Goal: Book appointment/travel/reservation

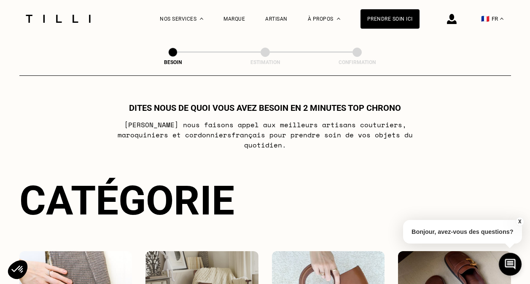
select select "FR"
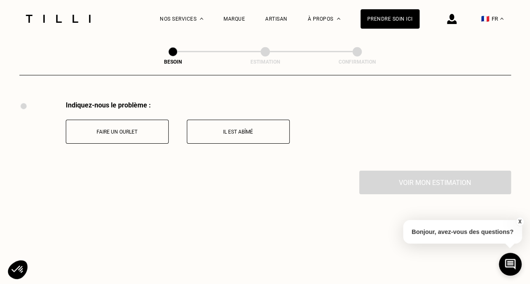
click at [223, 129] on p "Il est abîmé" at bounding box center [238, 132] width 94 height 6
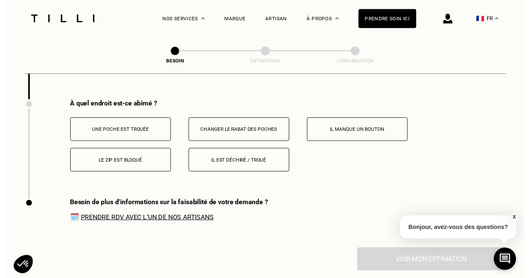
scroll to position [1411, 0]
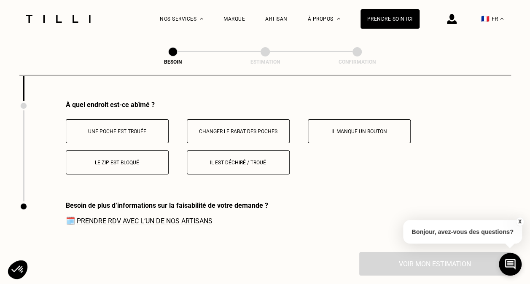
click at [239, 161] on button "Il est déchiré / troué" at bounding box center [238, 162] width 103 height 24
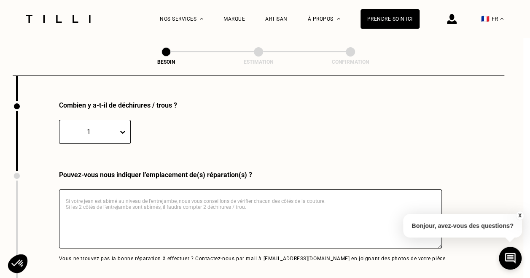
scroll to position [1511, 7]
click at [124, 128] on icon at bounding box center [122, 131] width 8 height 8
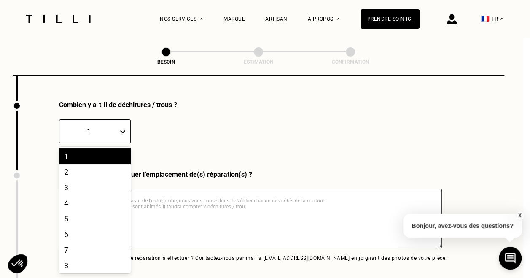
click at [89, 154] on div "1" at bounding box center [95, 156] width 72 height 16
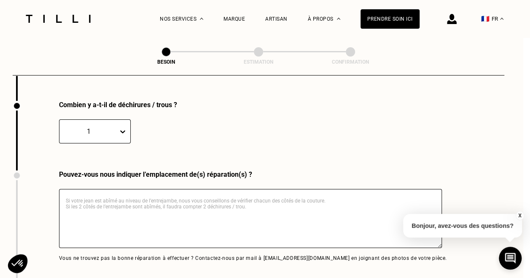
click at [152, 197] on textarea at bounding box center [250, 218] width 383 height 59
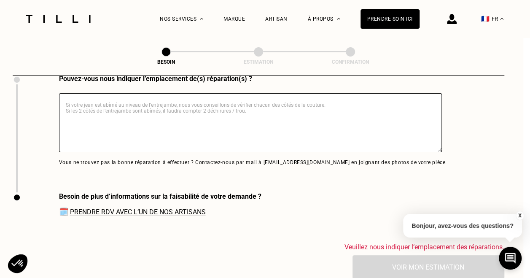
scroll to position [1596, 7]
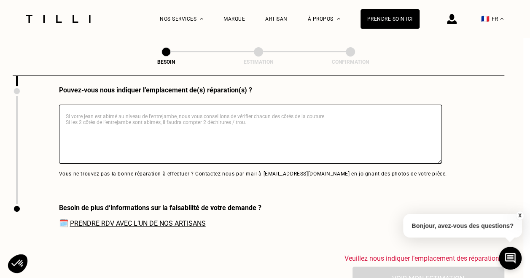
click at [156, 157] on textarea at bounding box center [250, 134] width 383 height 59
drag, startPoint x: 172, startPoint y: 106, endPoint x: 150, endPoint y: 108, distance: 22.0
click at [150, 108] on textarea at bounding box center [250, 134] width 383 height 59
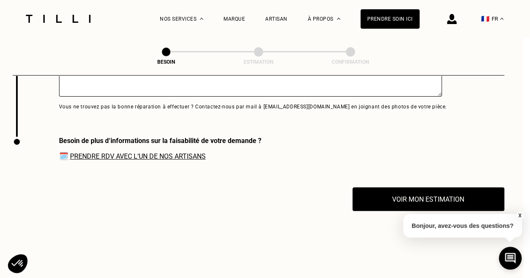
scroll to position [1680, 7]
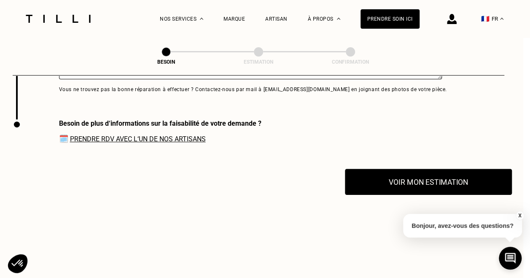
type textarea "[PERSON_NAME] déchiré au niveau de l'entrejambe. 1 seul coté de la couture"
click at [415, 180] on button "Voir mon estimation" at bounding box center [428, 182] width 167 height 26
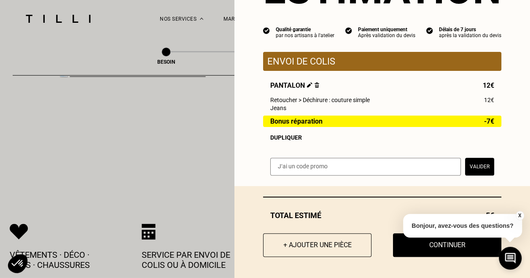
scroll to position [1806, 7]
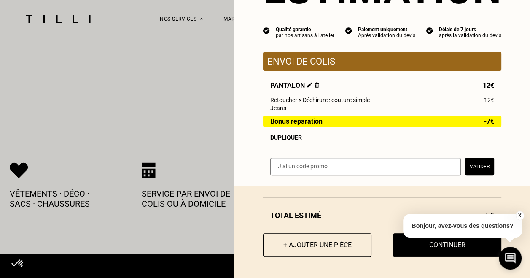
click at [518, 213] on button "X" at bounding box center [519, 215] width 8 height 9
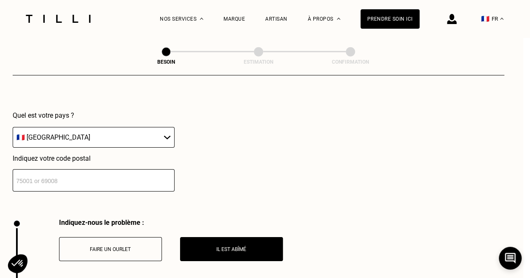
scroll to position [1222, 7]
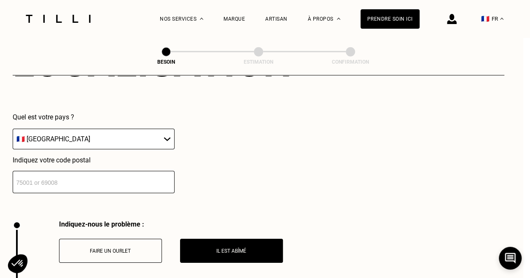
click at [43, 172] on input "number" at bounding box center [94, 182] width 162 height 22
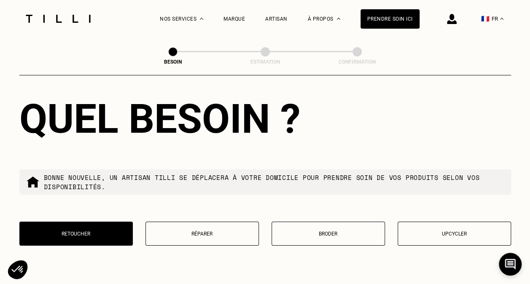
scroll to position [1425, 0]
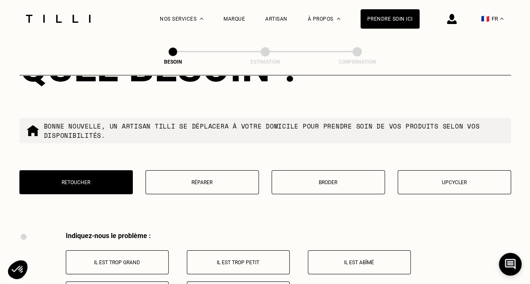
type input "69009"
click at [178, 180] on p "Réparer" at bounding box center [202, 183] width 104 height 6
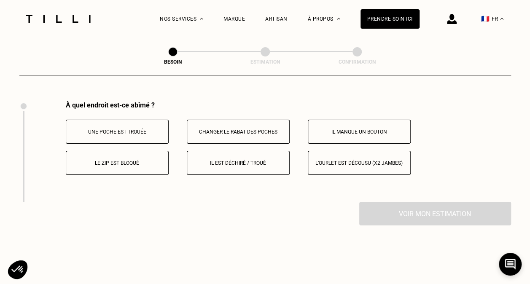
scroll to position [1557, 0]
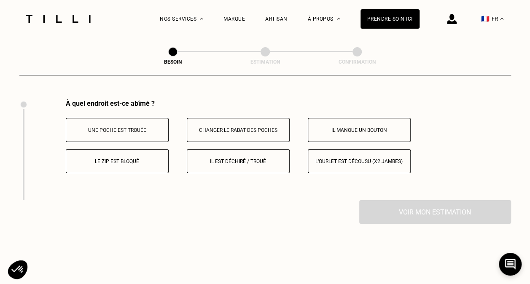
click at [238, 158] on p "Il est déchiré / troué" at bounding box center [238, 161] width 94 height 6
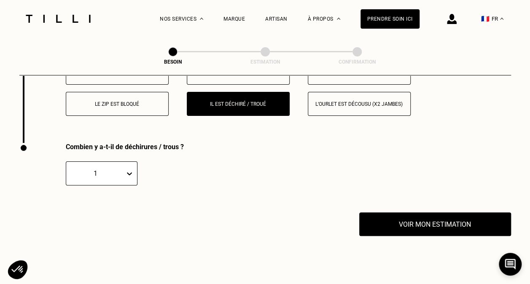
scroll to position [1614, 0]
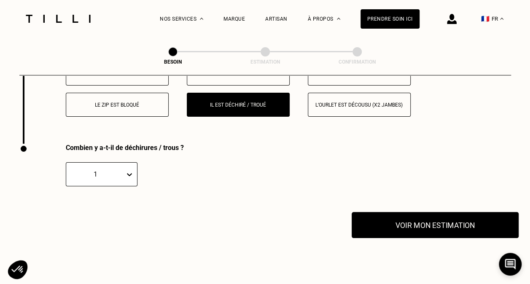
click at [417, 225] on button "Voir mon estimation" at bounding box center [434, 225] width 167 height 26
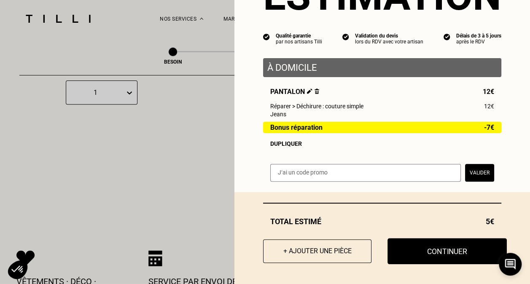
scroll to position [1698, 0]
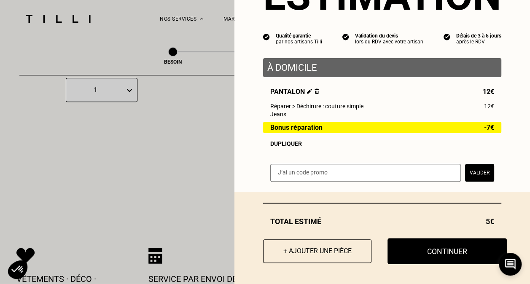
click at [458, 253] on button "Continuer" at bounding box center [446, 251] width 119 height 26
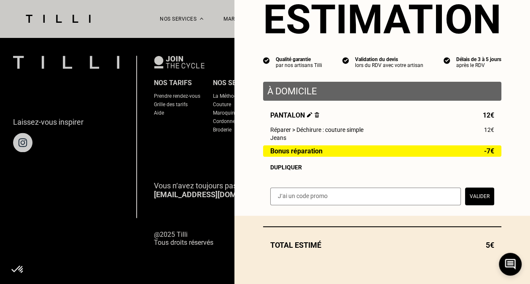
scroll to position [34, 0]
select select "FR"
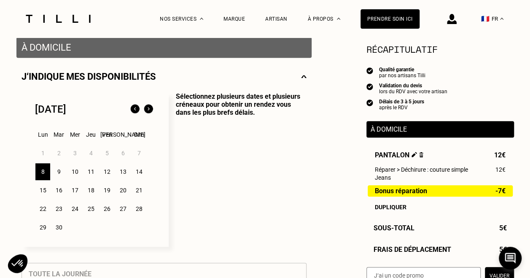
scroll to position [169, 0]
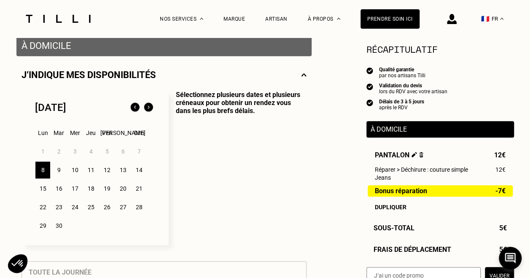
click at [148, 110] on img at bounding box center [148, 107] width 13 height 13
click at [133, 106] on img at bounding box center [134, 107] width 13 height 13
click at [65, 169] on div "9" at bounding box center [58, 169] width 15 height 17
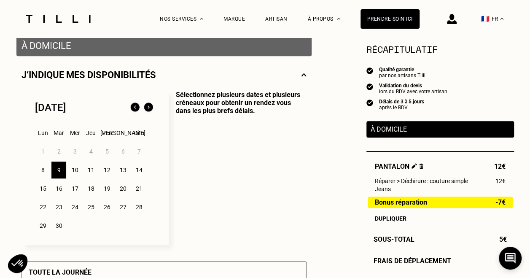
click at [391, 135] on div "À domicile" at bounding box center [439, 129] width 147 height 16
click at [88, 170] on div "11" at bounding box center [90, 169] width 15 height 17
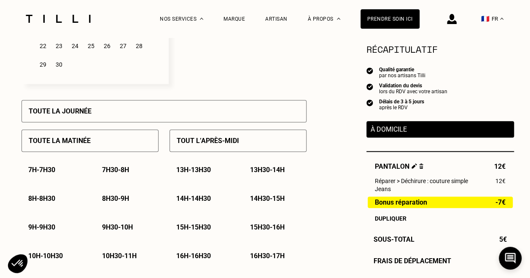
scroll to position [337, 0]
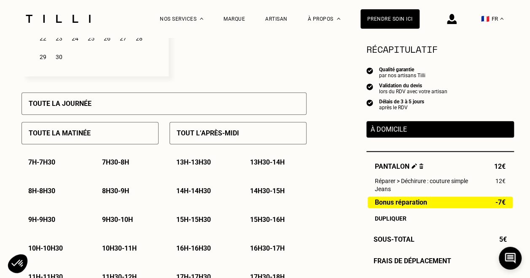
click at [209, 135] on p "Tout l’après-midi" at bounding box center [208, 133] width 62 height 8
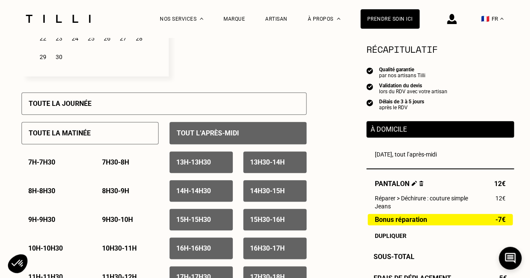
click at [208, 132] on p "Tout l’après-midi" at bounding box center [208, 133] width 62 height 8
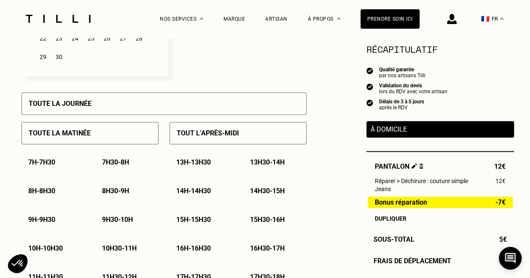
click at [211, 163] on p "13h - 13h30" at bounding box center [193, 162] width 35 height 8
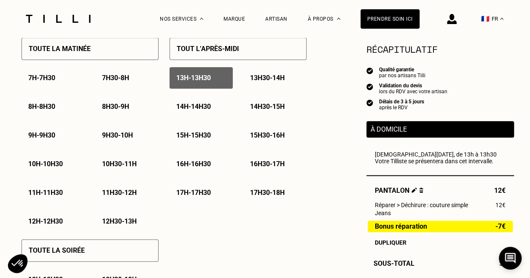
scroll to position [421, 0]
click at [260, 80] on p "13h30 - 14h" at bounding box center [267, 78] width 35 height 8
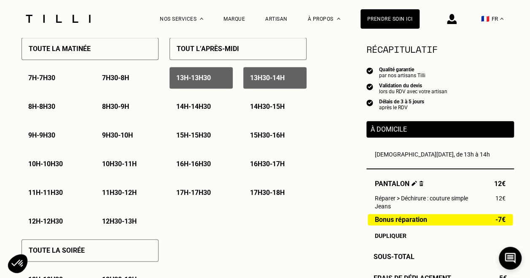
click at [221, 78] on div "13h - 13h30" at bounding box center [200, 77] width 63 height 21
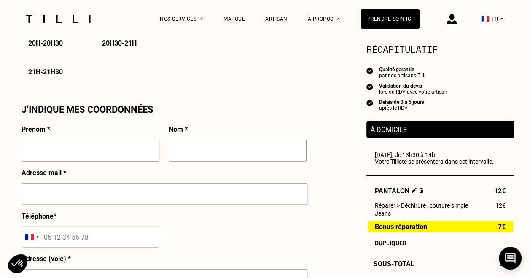
scroll to position [716, 0]
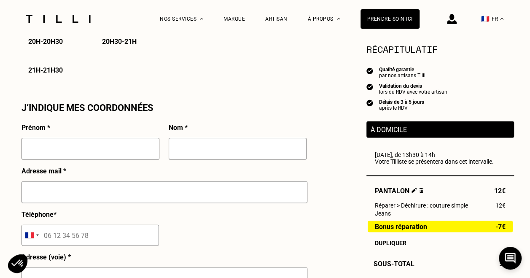
click at [94, 159] on input "text" at bounding box center [90, 148] width 138 height 22
click at [76, 151] on input "[PERSON_NAME]" at bounding box center [90, 148] width 138 height 22
type input "[PERSON_NAME]"
click at [187, 155] on input "text" at bounding box center [238, 148] width 138 height 22
type input "Brals"
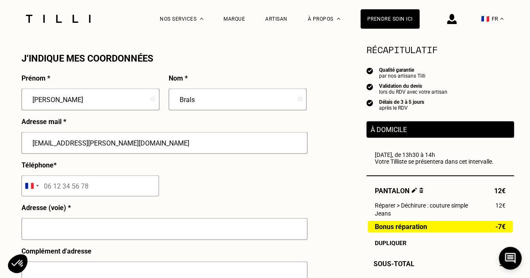
scroll to position [843, 0]
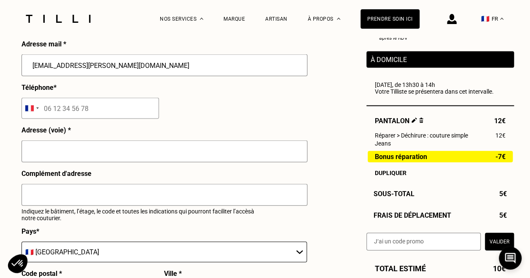
type input "[EMAIL_ADDRESS][PERSON_NAME][DOMAIN_NAME]"
click at [97, 116] on input "tel" at bounding box center [89, 108] width 137 height 21
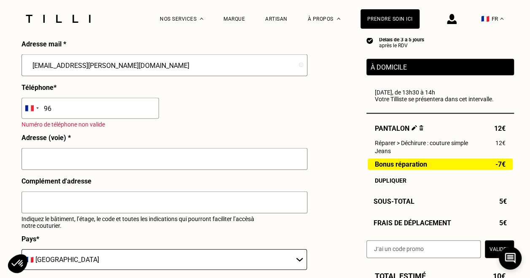
type input "9"
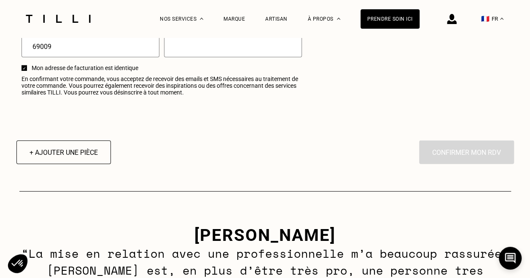
scroll to position [1096, 0]
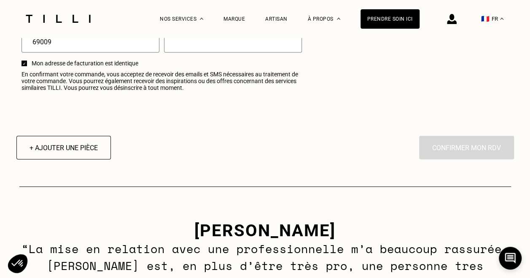
type input "06 76 87 95 93"
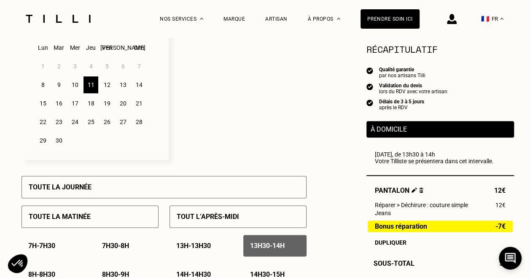
scroll to position [211, 0]
